Goal: Task Accomplishment & Management: Manage account settings

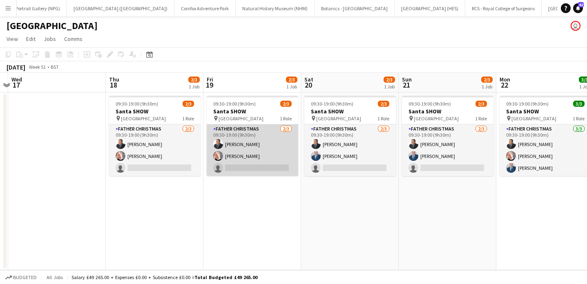
scroll to position [0, 194]
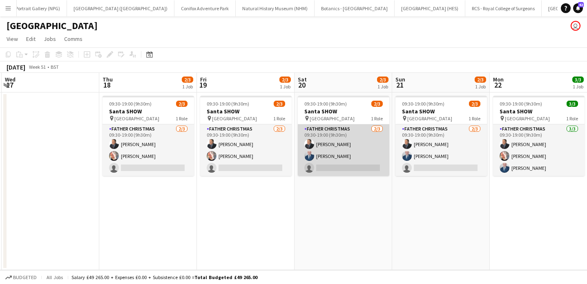
click at [351, 157] on app-card-role "Father Christmas [DATE] 09:30-19:00 (9h30m) [PERSON_NAME] [PERSON_NAME] single-…" at bounding box center [344, 149] width 92 height 51
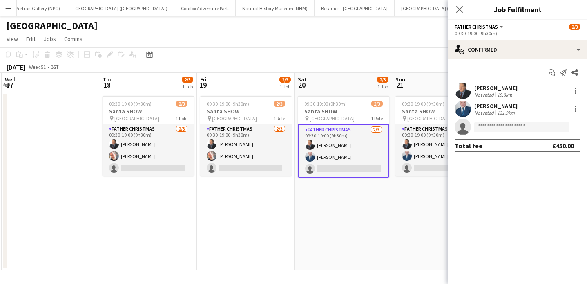
click at [532, 107] on div "[PERSON_NAME] Not rated 121.9km" at bounding box center [517, 109] width 139 height 16
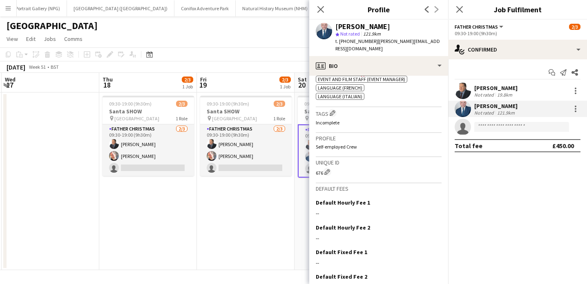
scroll to position [358, 0]
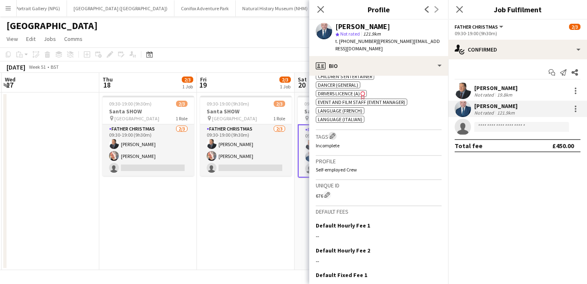
click at [334, 139] on app-icon "Edit crew company tags" at bounding box center [333, 136] width 6 height 6
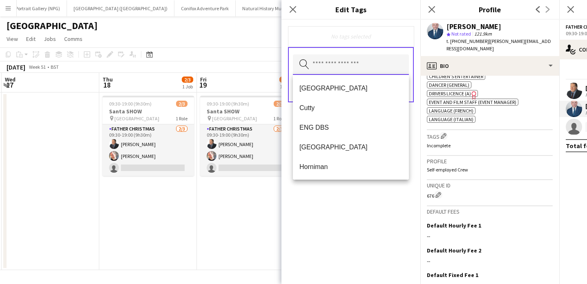
click at [340, 66] on input "text" at bounding box center [351, 64] width 116 height 20
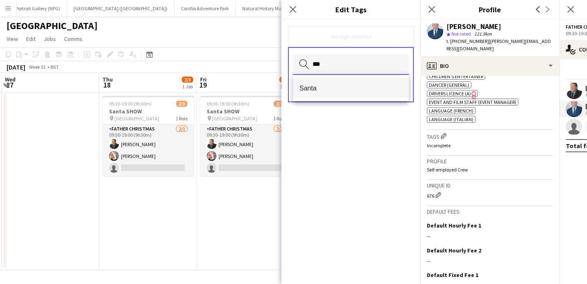
type input "***"
click at [344, 87] on span "Santa" at bounding box center [351, 88] width 103 height 8
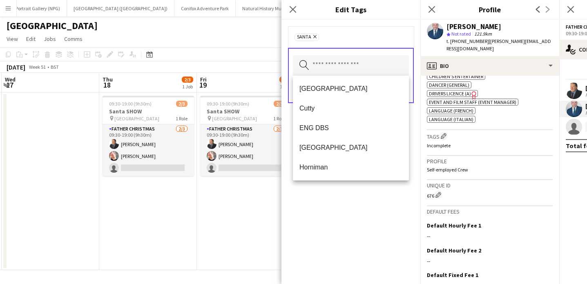
click at [358, 33] on div "Santa Remove" at bounding box center [351, 37] width 113 height 8
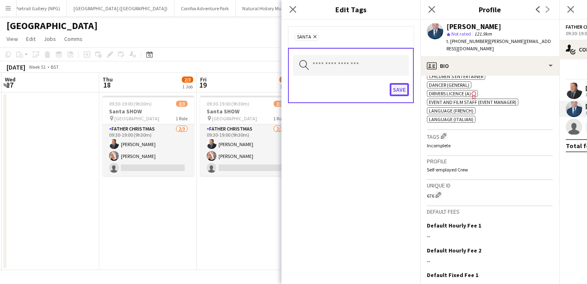
click at [402, 92] on button "Save" at bounding box center [399, 89] width 19 height 13
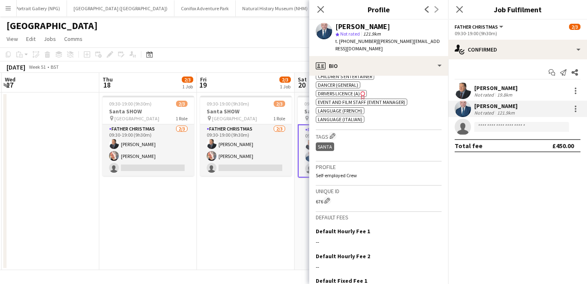
click at [502, 92] on div "19.8km" at bounding box center [505, 95] width 18 height 6
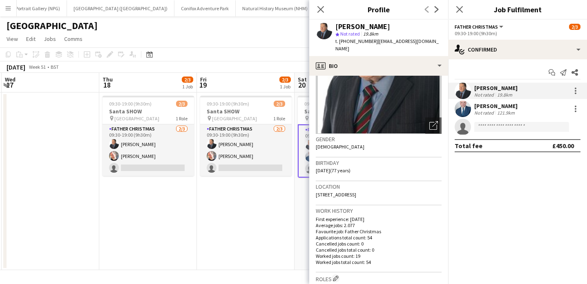
scroll to position [149, 0]
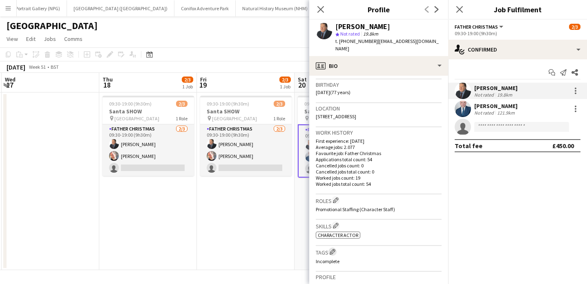
click at [334, 248] on app-icon "Edit crew company tags" at bounding box center [333, 251] width 6 height 6
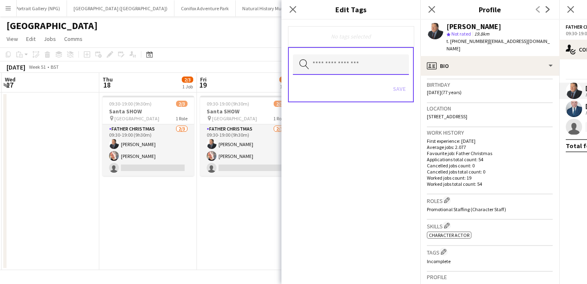
click at [356, 70] on input "text" at bounding box center [351, 64] width 116 height 20
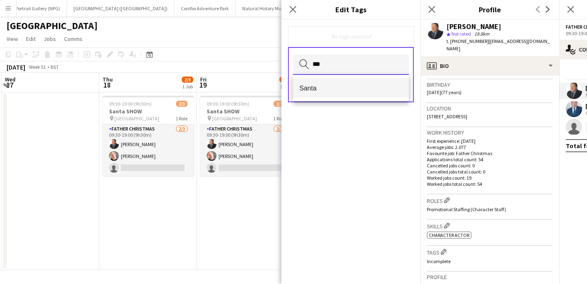
type input "***"
click at [363, 87] on span "Santa" at bounding box center [351, 88] width 103 height 8
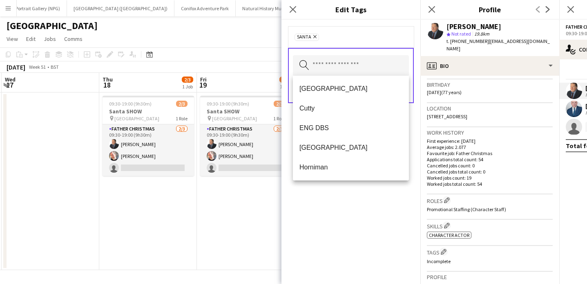
click at [358, 208] on div "Santa Remove Search by tag name Save" at bounding box center [351, 152] width 139 height 264
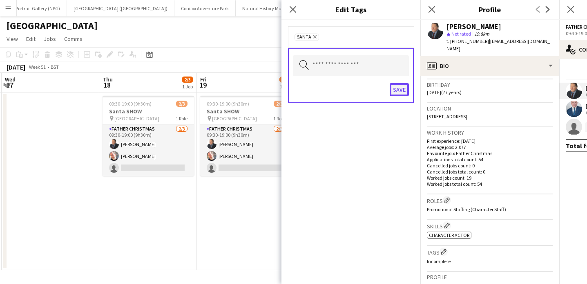
click at [400, 92] on button "Save" at bounding box center [399, 89] width 19 height 13
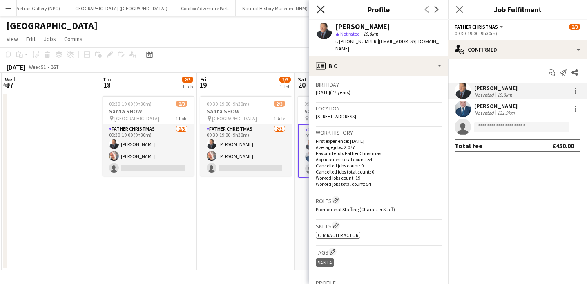
click at [318, 10] on icon "Close pop-in" at bounding box center [321, 9] width 8 height 8
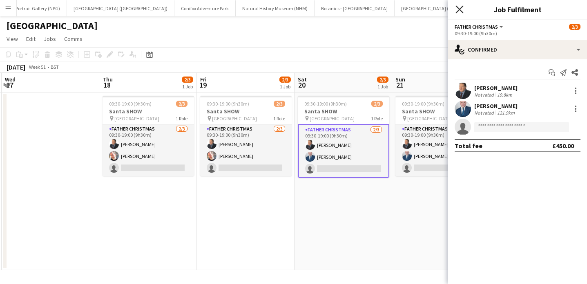
click at [458, 10] on icon "Close pop-in" at bounding box center [460, 9] width 8 height 8
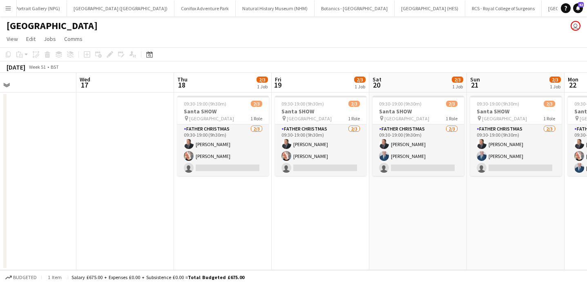
scroll to position [0, 347]
